Goal: Information Seeking & Learning: Learn about a topic

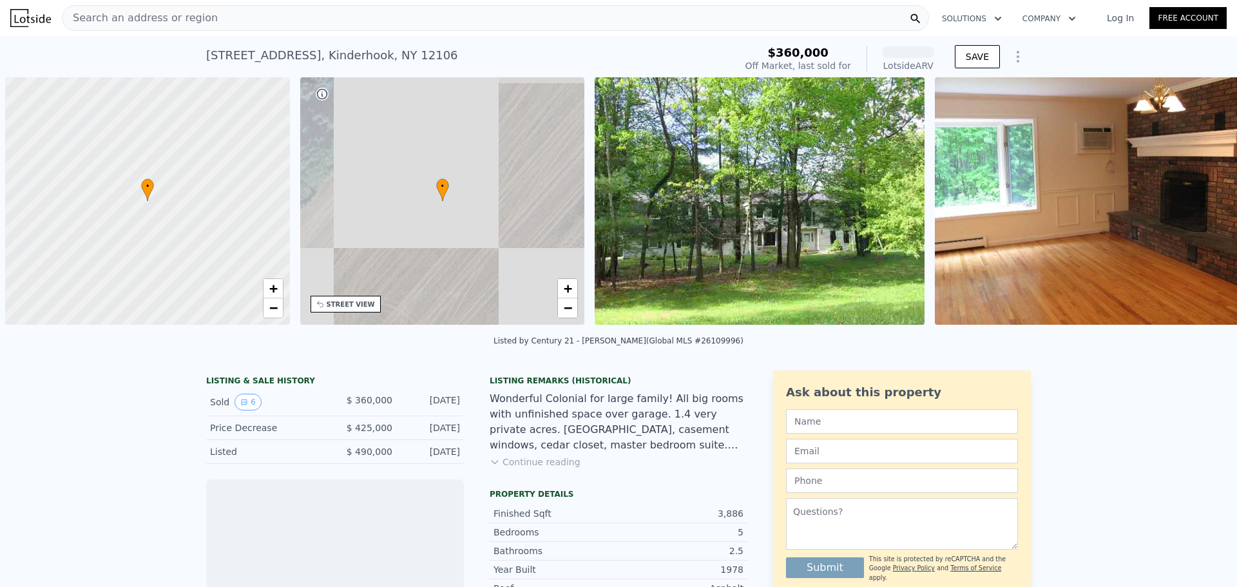
scroll to position [0, 5]
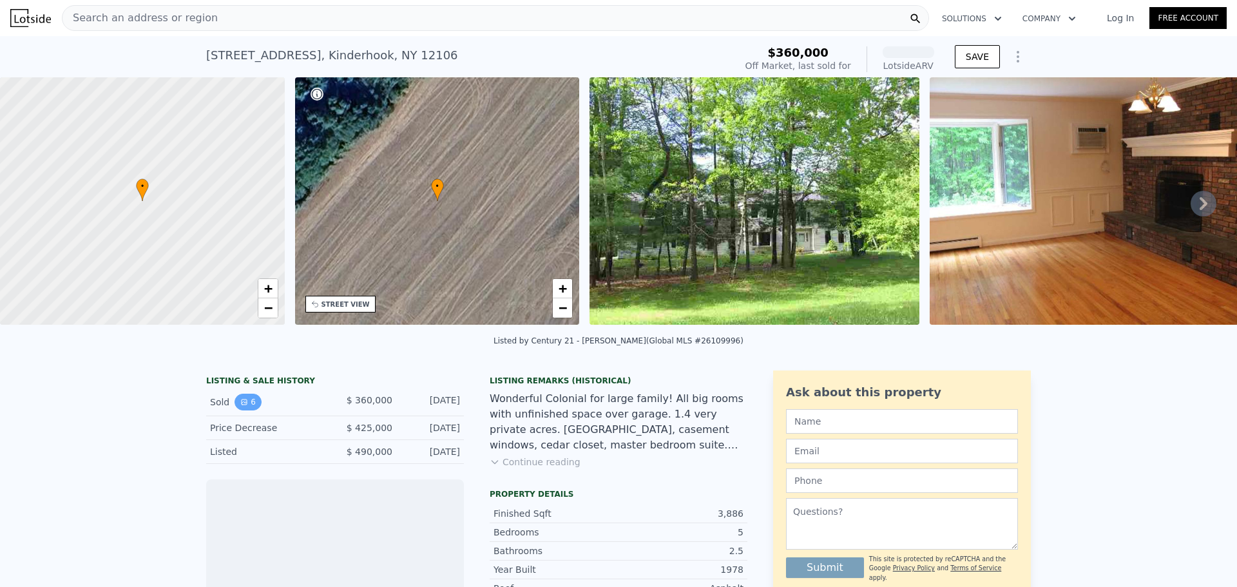
click at [242, 410] on button "6" at bounding box center [248, 402] width 27 height 17
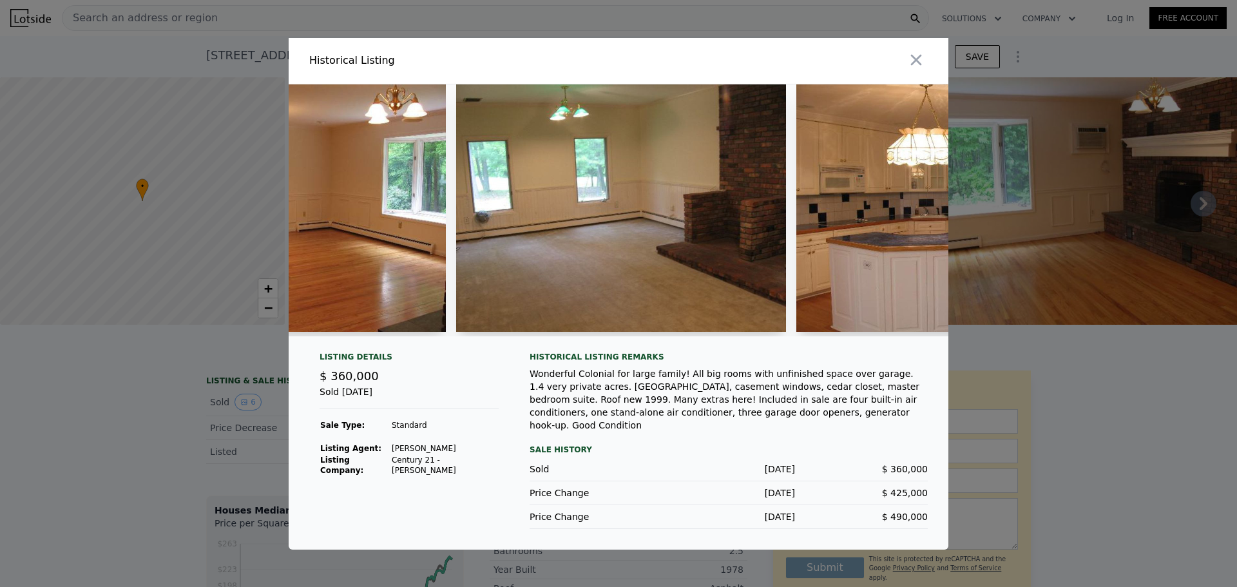
scroll to position [0, 874]
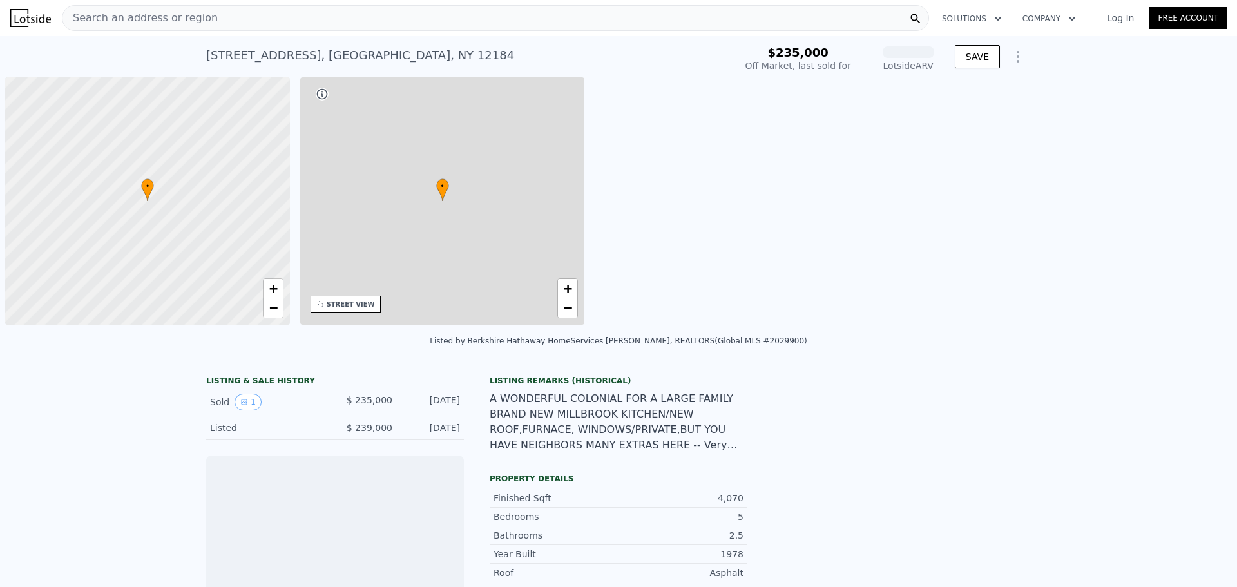
scroll to position [0, 5]
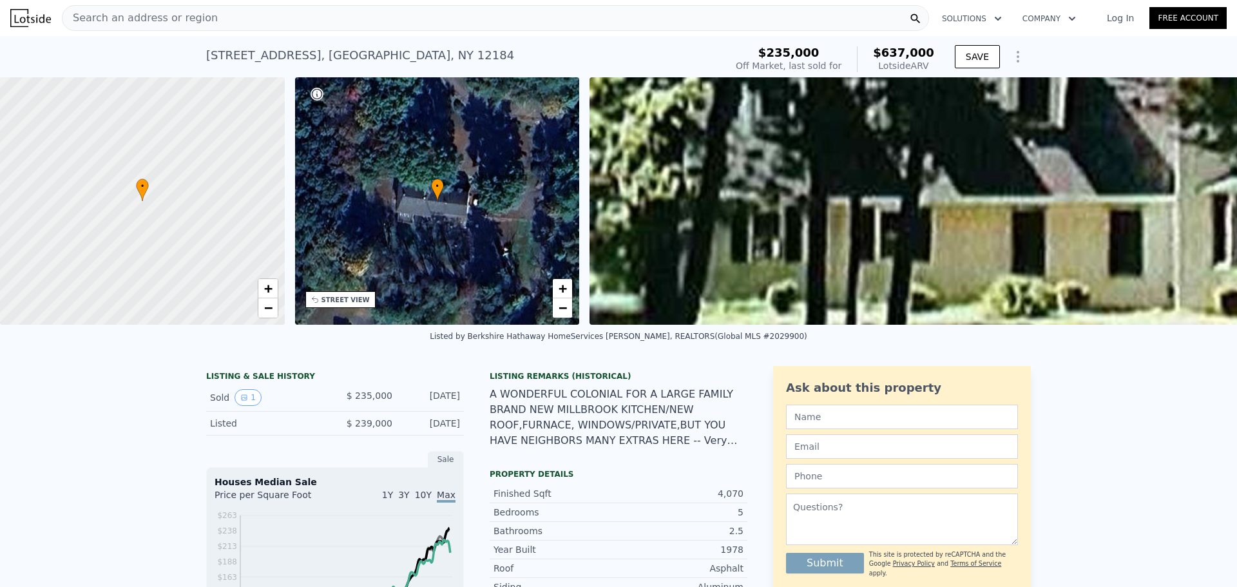
click at [240, 398] on div "Sold 1 $ 235,000 Oct 31, 2000" at bounding box center [335, 398] width 258 height 28
click at [240, 401] on icon "View historical data" at bounding box center [244, 398] width 8 height 8
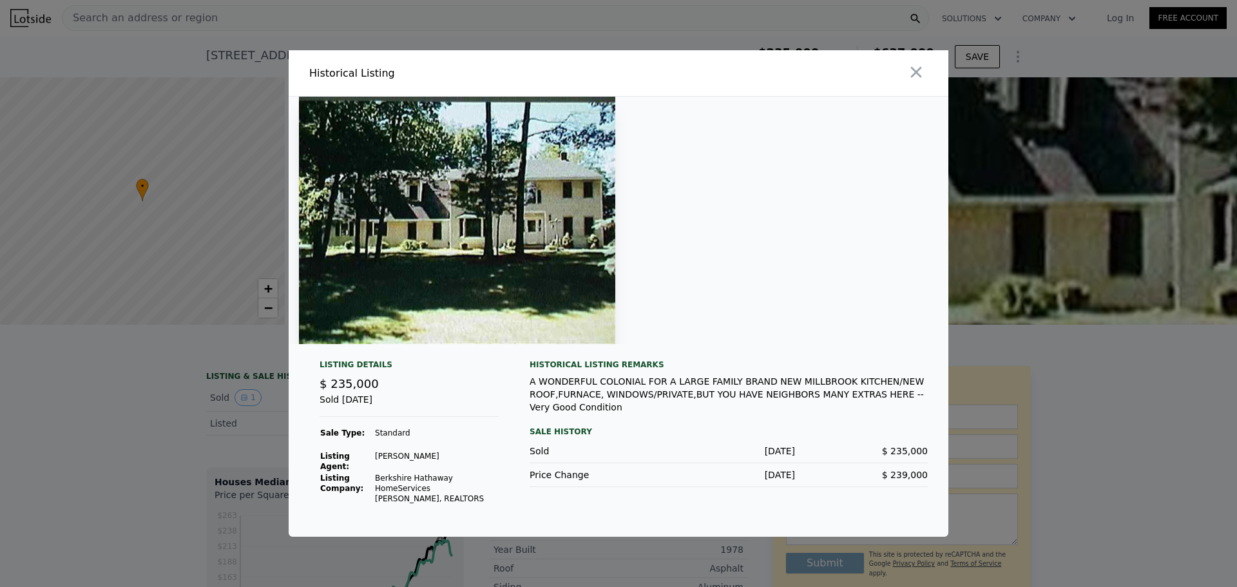
click at [179, 426] on div at bounding box center [618, 293] width 1237 height 587
